Goal: Task Accomplishment & Management: Complete application form

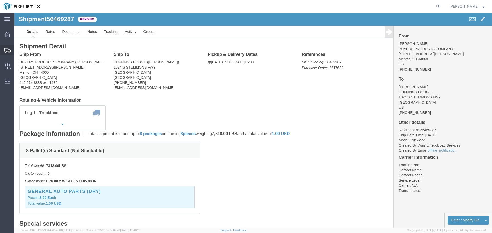
click at [18, 50] on span "Shipments" at bounding box center [16, 50] width 4 height 10
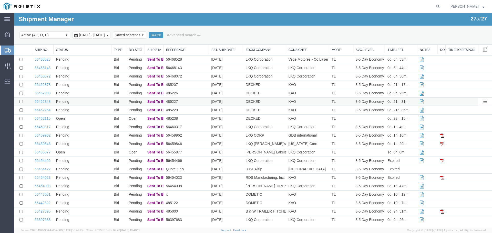
scroll to position [60, 0]
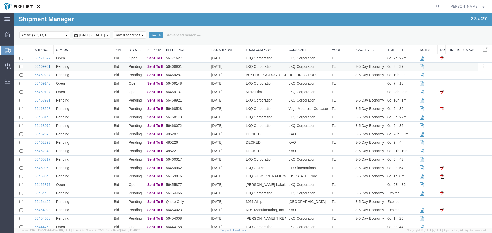
click at [45, 67] on link "56469901" at bounding box center [43, 67] width 16 height 4
click at [43, 59] on link "56471627" at bounding box center [43, 58] width 16 height 4
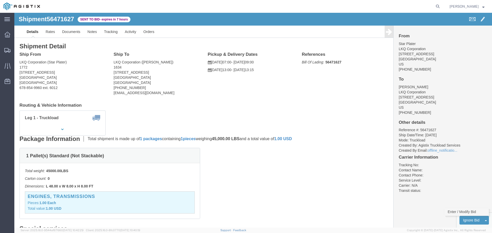
click link "Enter / Modify Bid"
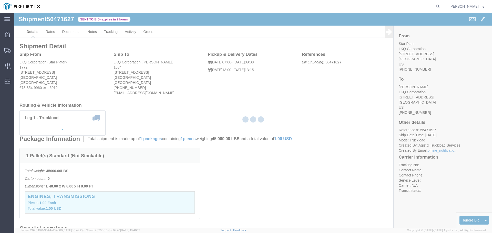
select select "22593"
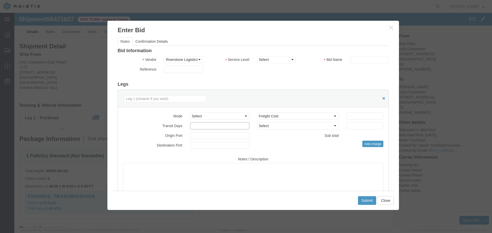
click input "number"
type input "1"
click select "Select Air Less than Truckload Multi-Leg Ocean Freight Rail Small Parcel Truckl…"
select select "TL"
click select "Select Air Less than Truckload Multi-Leg Ocean Freight Rail Small Parcel Truckl…"
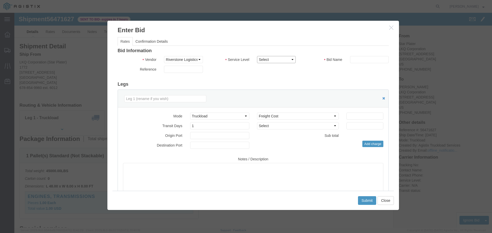
click select "Select Rail TL Standard 3 - 5 Day"
select select "41882"
click select "Select Rail TL Standard 3 - 5 Day"
click input "text"
type input "RLX"
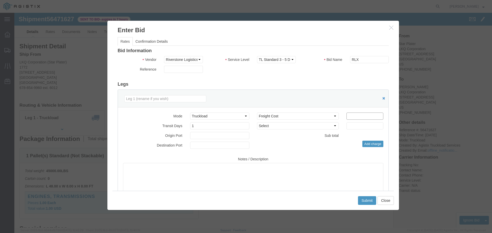
click input "number"
type input "415"
click button "Submit"
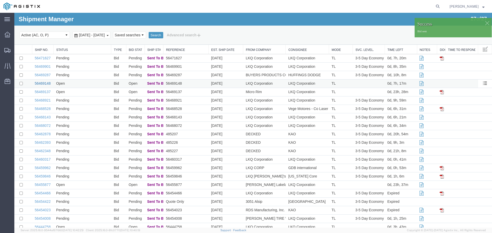
click at [40, 84] on link "56469148" at bounding box center [43, 83] width 16 height 4
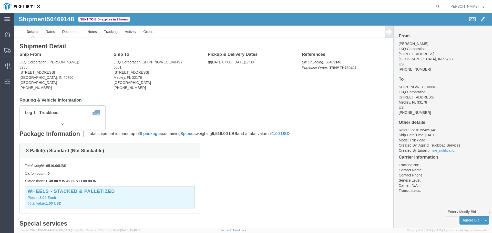
click link "Enter / Modify Bid"
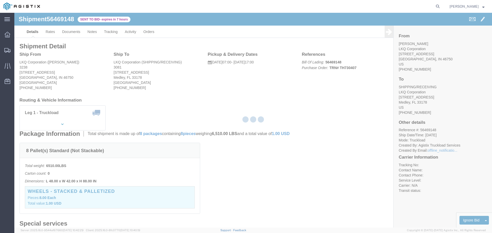
select select "22593"
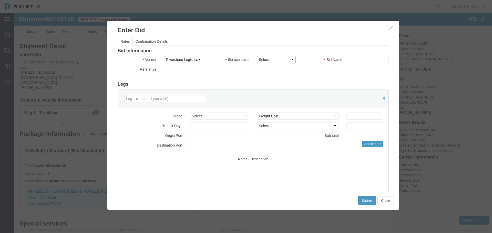
click select "Select Rail TL Standard 3 - 5 Day"
select select "41882"
click select "Select Rail TL Standard 3 - 5 Day"
click input "text"
type input "RLX"
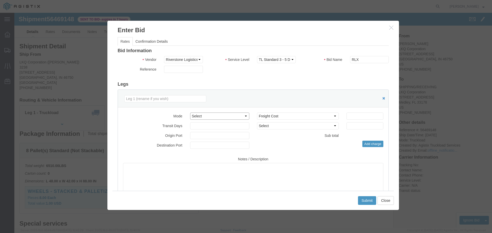
click select "Select Air Less than Truckload Multi-Leg Ocean Freight Rail Small Parcel Truckl…"
select select "TL"
click select "Select Air Less than Truckload Multi-Leg Ocean Freight Rail Small Parcel Truckl…"
click input "number"
type input "2"
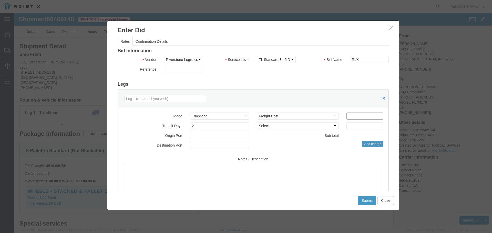
click input "number"
type input "4"
type input "3450"
click button "Submit"
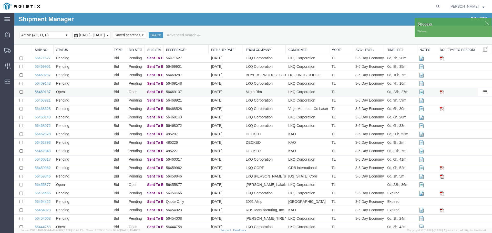
click at [46, 91] on link "56469137" at bounding box center [43, 92] width 16 height 4
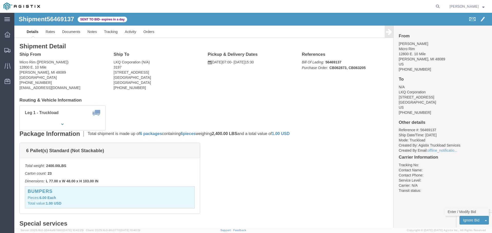
click link "Enter / Modify Bid"
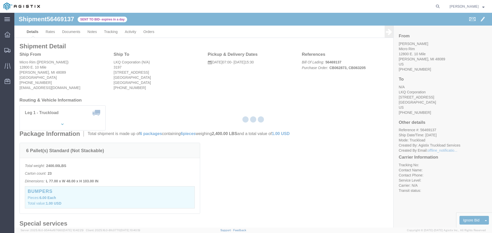
select select "22593"
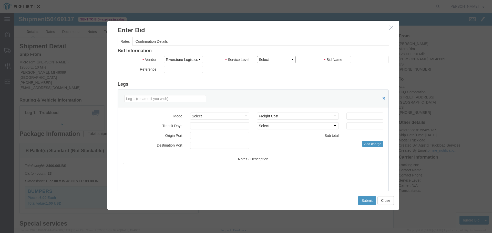
drag, startPoint x: 268, startPoint y: 44, endPoint x: 270, endPoint y: 49, distance: 5.5
click select "Select Rail TL Standard 3 - 5 Day"
select select "41882"
click select "Select Rail TL Standard 3 - 5 Day"
drag, startPoint x: 340, startPoint y: 48, endPoint x: 343, endPoint y: 50, distance: 3.6
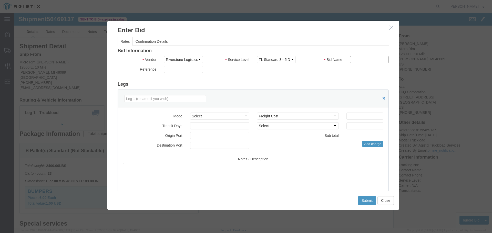
click input "text"
click select "Select Air Less than Truckload Multi-Leg Ocean Freight Rail Small Parcel Truckl…"
select select "TL"
click select "Select Air Less than Truckload Multi-Leg Ocean Freight Rail Small Parcel Truckl…"
click input "text"
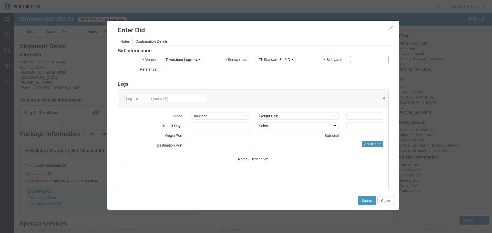
type input "RLX"
click input "number"
type input "1"
click input "number"
type input "725"
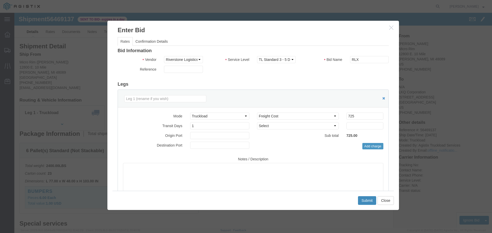
click button "Submit"
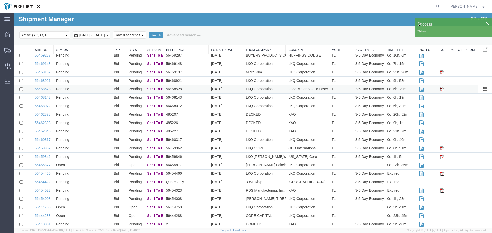
scroll to position [60, 0]
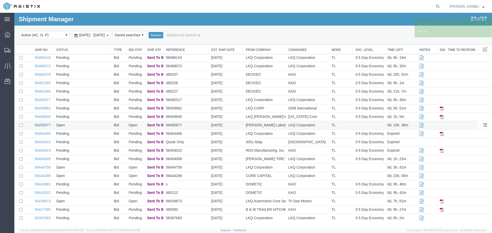
click at [47, 125] on link "56455877" at bounding box center [43, 125] width 16 height 4
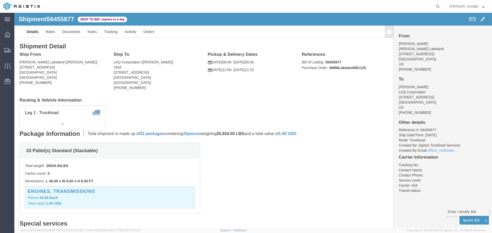
click link "Enter / Modify Bid"
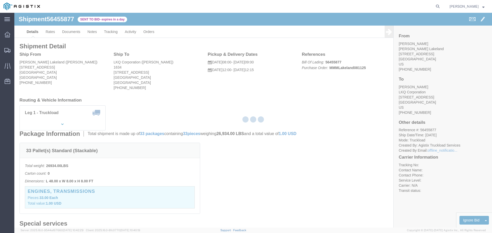
select select "22593"
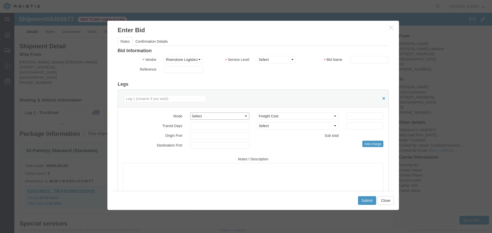
click select "Select Air Less than Truckload Multi-Leg Ocean Freight Rail Small Parcel Truckl…"
select select "TL"
click select "Select Air Less than Truckload Multi-Leg Ocean Freight Rail Small Parcel Truckl…"
click input "number"
type input "1"
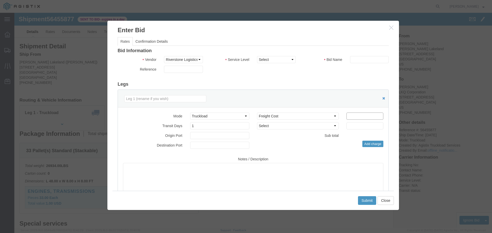
click input "number"
type input "520"
click select "Select Rail TL Standard 3 - 5 Day"
select select "41882"
click select "Select Rail TL Standard 3 - 5 Day"
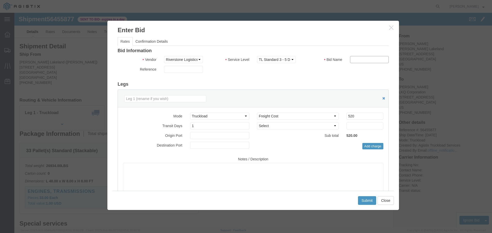
click input "text"
type input "RLX"
click button "Submit"
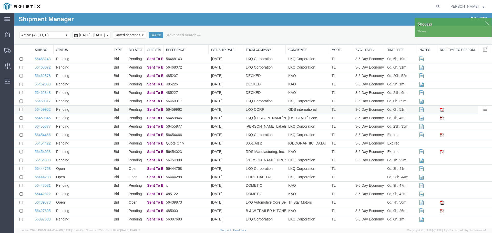
scroll to position [60, 0]
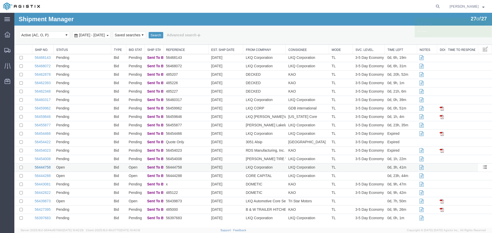
click at [43, 167] on link "56444758" at bounding box center [43, 167] width 16 height 4
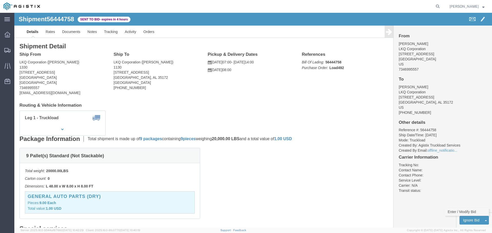
click link "Enter / Modify Bid"
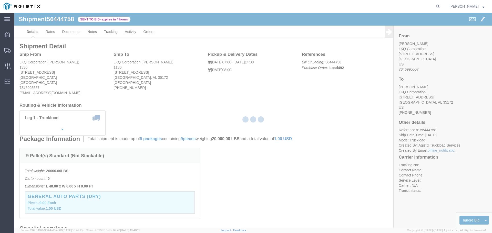
select select "22593"
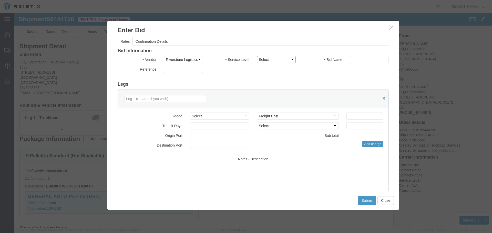
click select "Select Rail TL Standard 3 - 5 Day"
select select "41882"
click select "Select Rail TL Standard 3 - 5 Day"
click input "text"
type input "RLX"
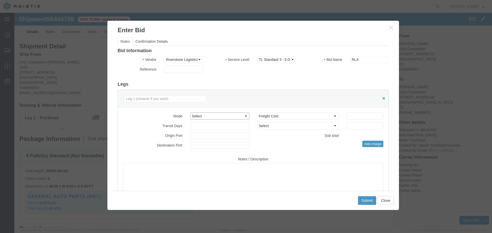
click select "Select Air Less than Truckload Multi-Leg Ocean Freight Rail Small Parcel Truckl…"
select select "TL"
click select "Select Air Less than Truckload Multi-Leg Ocean Freight Rail Small Parcel Truckl…"
click input "number"
type input "2"
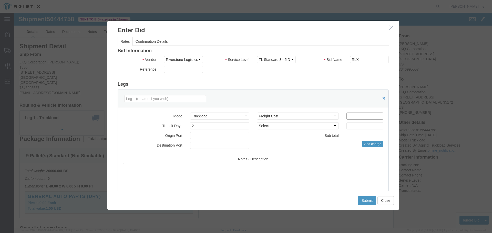
click input "number"
type input "1510"
click button "Submit"
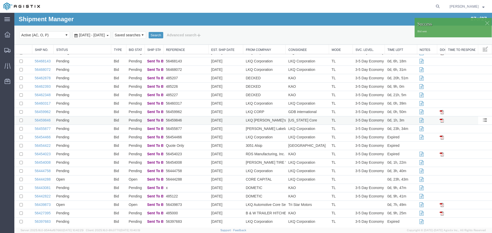
scroll to position [60, 0]
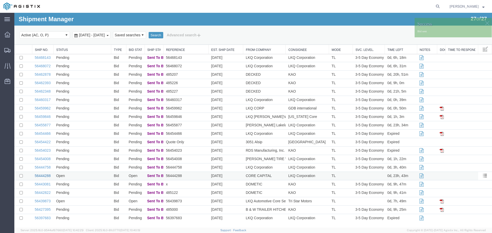
click at [41, 176] on link "56444288" at bounding box center [43, 176] width 16 height 4
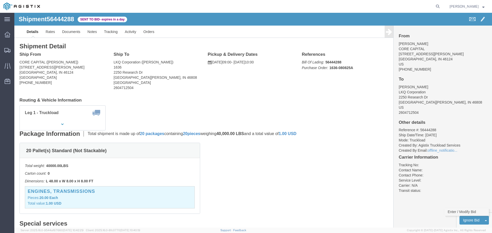
click link "Enter / Modify Bid"
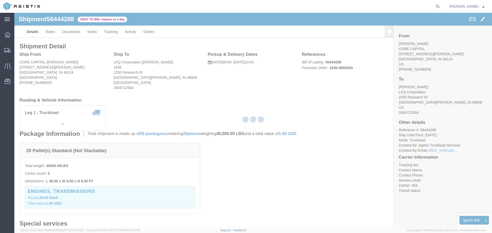
select select "22593"
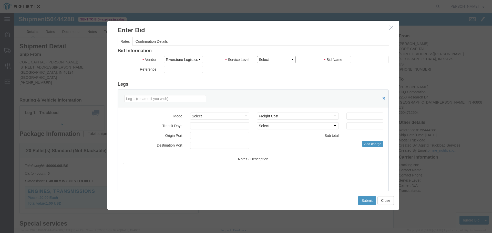
click select "Select Rail TL Standard 3 - 5 Day"
select select "41882"
click select "Select Rail TL Standard 3 - 5 Day"
click input "text"
type input "RLX"
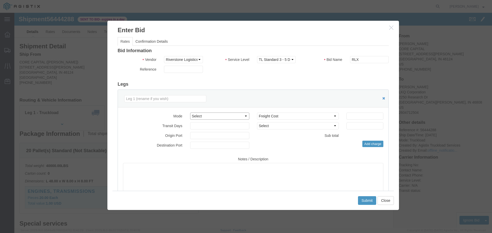
click select "Select Air Less than Truckload Multi-Leg Ocean Freight Rail Small Parcel Truckl…"
select select "TL"
click select "Select Air Less than Truckload Multi-Leg Ocean Freight Rail Small Parcel Truckl…"
click input "number"
type input "1"
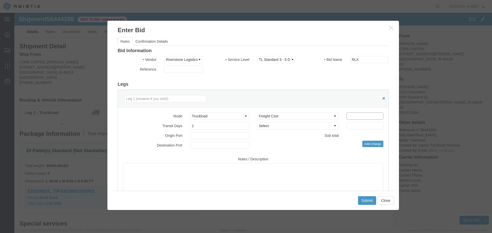
click input "number"
type input "600"
click button "Submit"
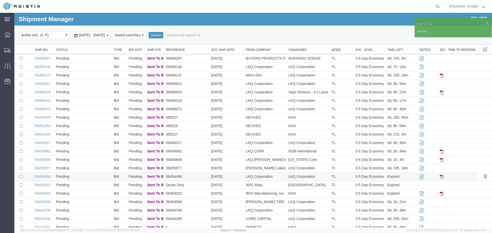
scroll to position [60, 0]
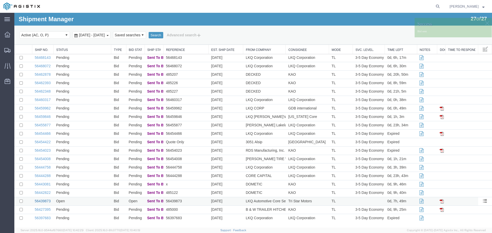
click at [43, 201] on link "56439873" at bounding box center [43, 201] width 16 height 4
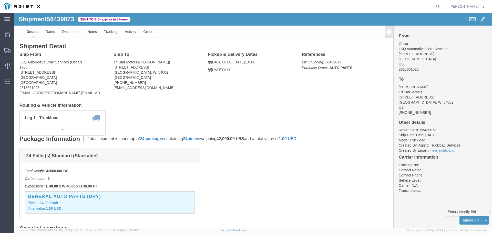
click link "Enter / Modify Bid"
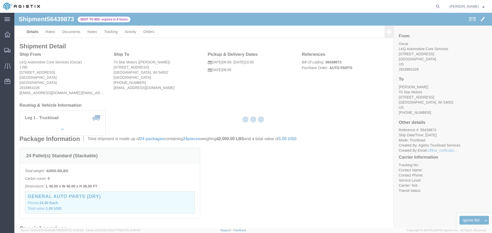
select select "22593"
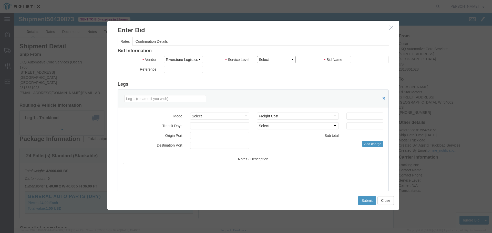
click select "Select Rail TL Standard 3 - 5 Day"
select select "41882"
click select "Select Rail TL Standard 3 - 5 Day"
drag, startPoint x: 336, startPoint y: 48, endPoint x: 343, endPoint y: 51, distance: 7.1
click input "text"
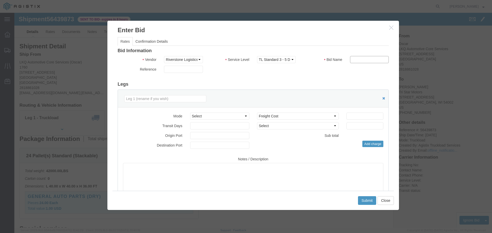
type input "RLX"
click select "Select Air Less than Truckload Multi-Leg Ocean Freight Rail Small Parcel Truckl…"
select select "TL"
click select "Select Air Less than Truckload Multi-Leg Ocean Freight Rail Small Parcel Truckl…"
click input "number"
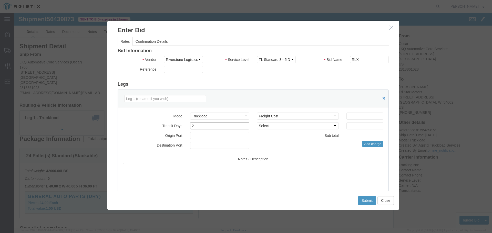
type input "2"
click input "number"
type input "2550"
click button "Submit"
